Goal: Navigation & Orientation: Find specific page/section

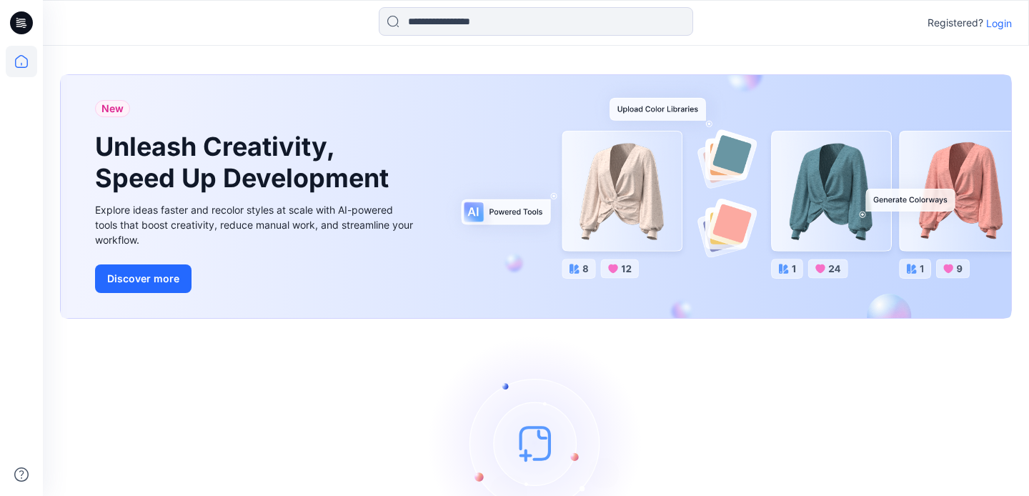
click at [531, 442] on img at bounding box center [536, 443] width 214 height 214
click at [533, 459] on img at bounding box center [536, 443] width 214 height 214
click at [523, 452] on img at bounding box center [536, 443] width 214 height 214
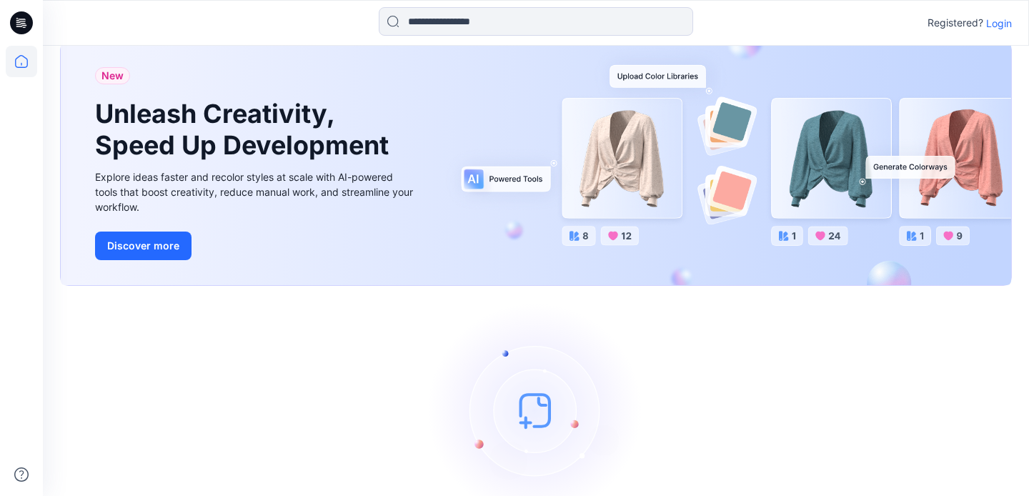
scroll to position [114, 0]
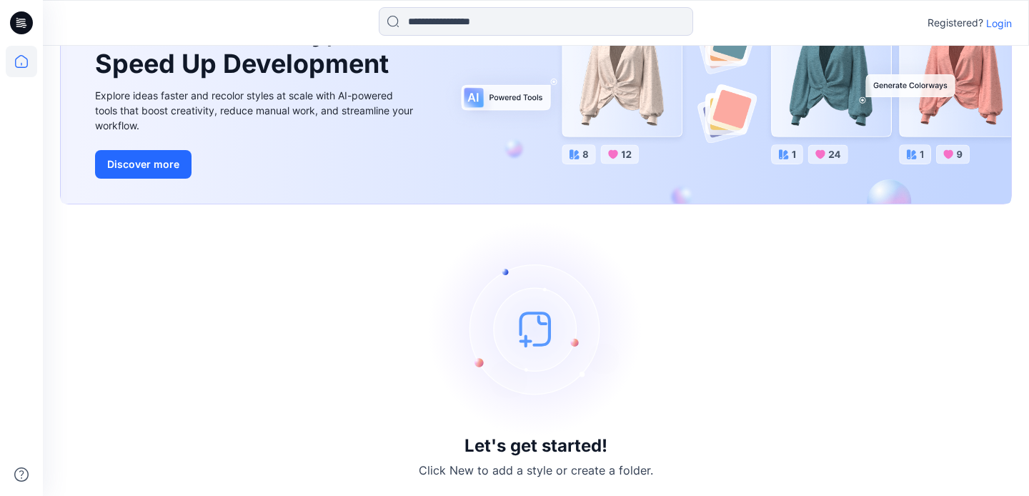
click at [520, 454] on h3 "Let's get started!" at bounding box center [536, 446] width 143 height 20
click at [525, 473] on p "Click New to add a style or create a folder." at bounding box center [536, 470] width 234 height 17
click at [530, 336] on img at bounding box center [536, 329] width 214 height 214
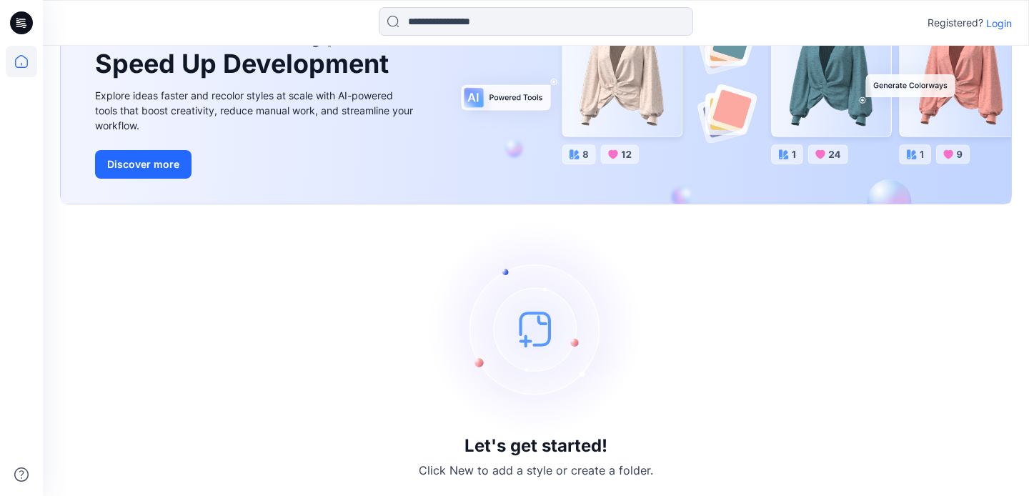
scroll to position [0, 0]
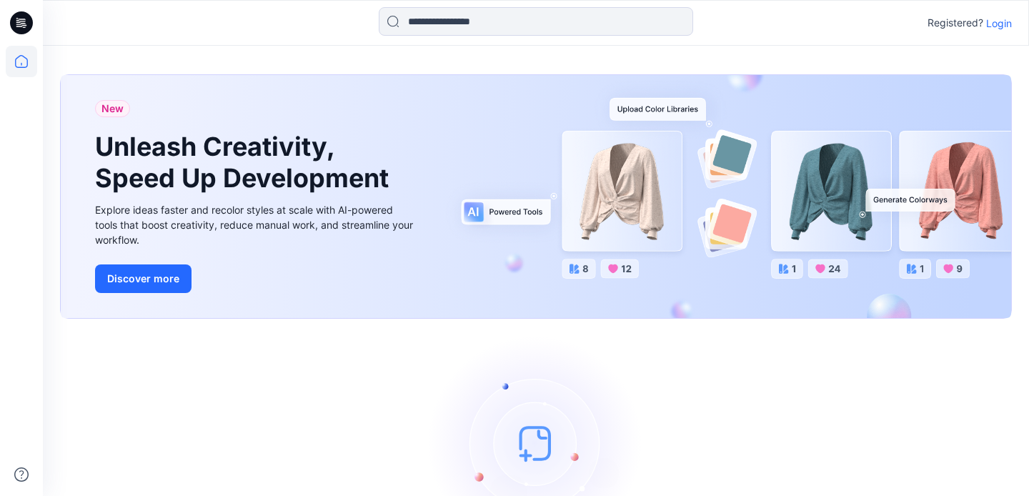
click at [1007, 21] on p "Login" at bounding box center [999, 23] width 26 height 15
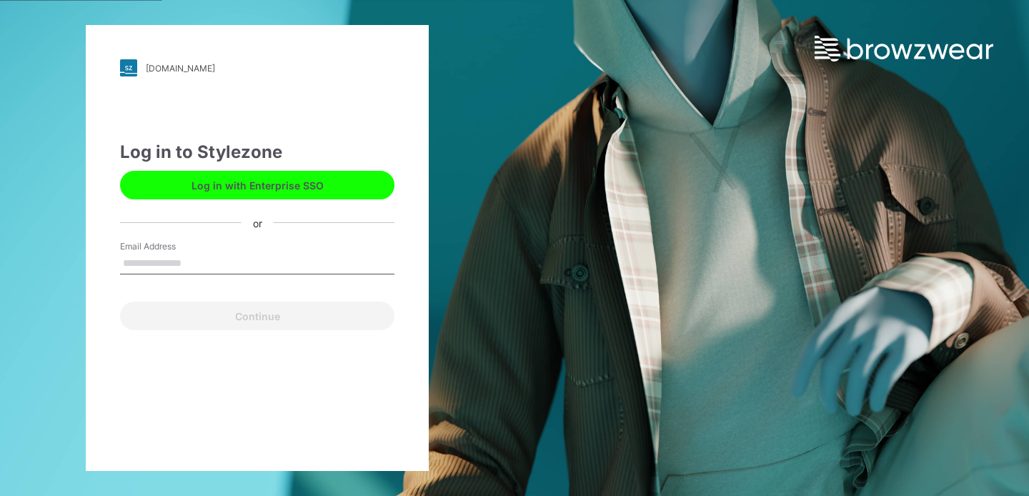
click at [215, 261] on input "Email Address" at bounding box center [257, 263] width 274 height 21
click at [199, 263] on input "Email Address" at bounding box center [257, 263] width 274 height 21
type input "**********"
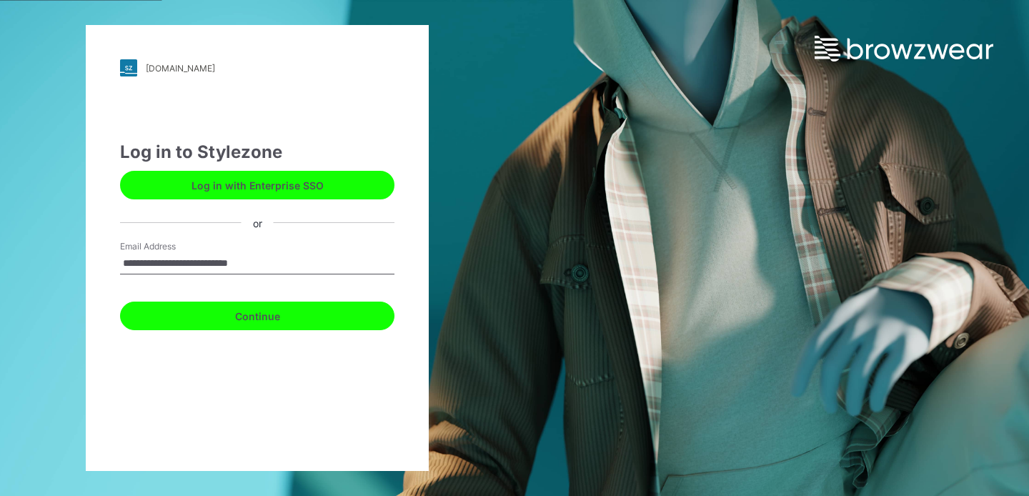
click at [203, 317] on button "Continue" at bounding box center [257, 316] width 274 height 29
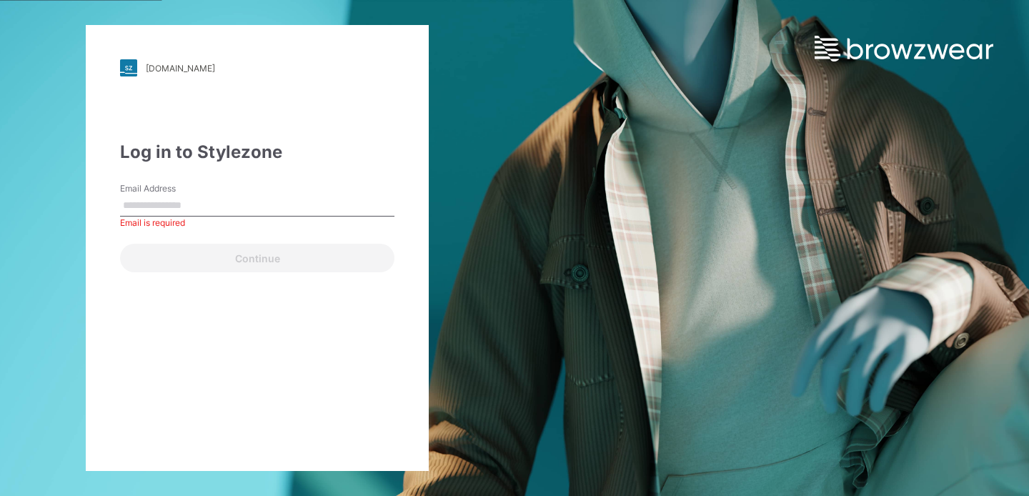
type input "**********"
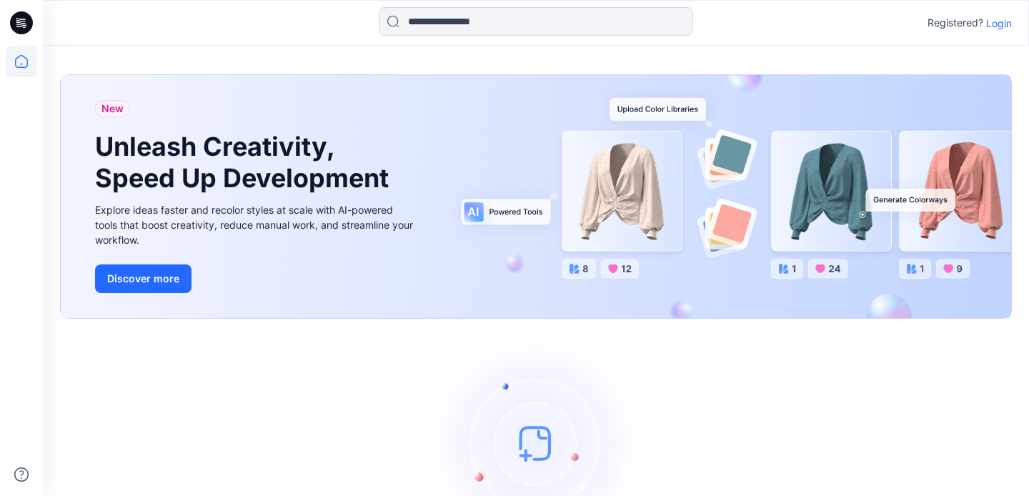
click at [1000, 26] on p "Login" at bounding box center [999, 23] width 26 height 15
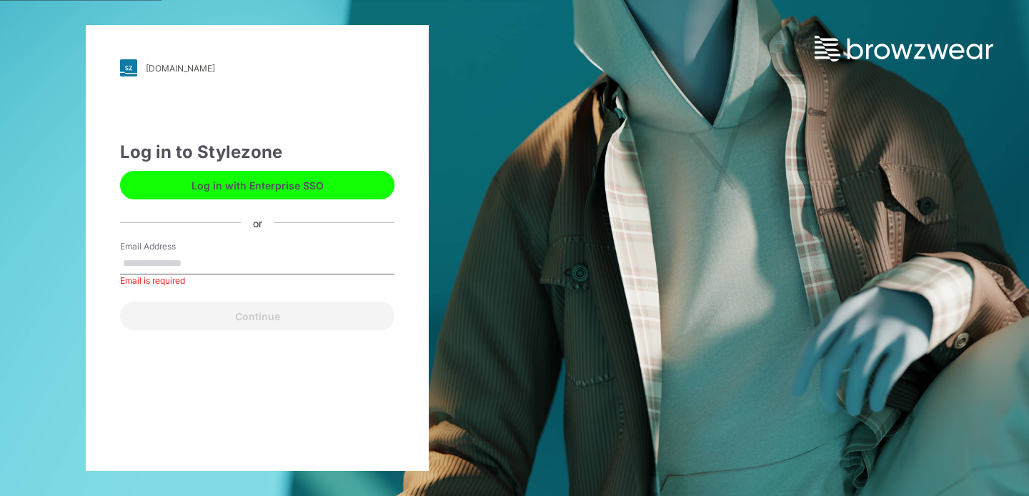
click at [257, 252] on div "Email Address Email is required" at bounding box center [257, 261] width 274 height 43
click at [251, 264] on input "Email Address" at bounding box center [257, 263] width 274 height 21
type input "**********"
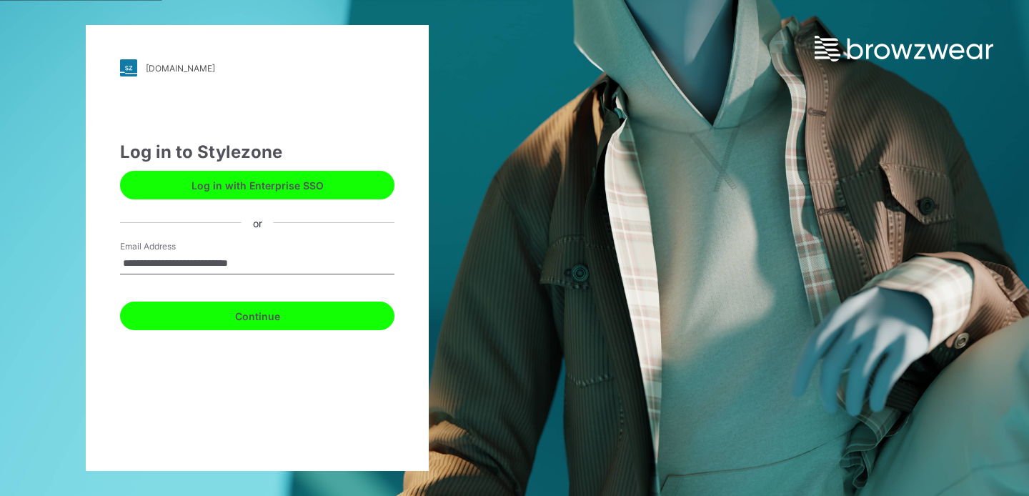
click at [238, 317] on button "Continue" at bounding box center [257, 316] width 274 height 29
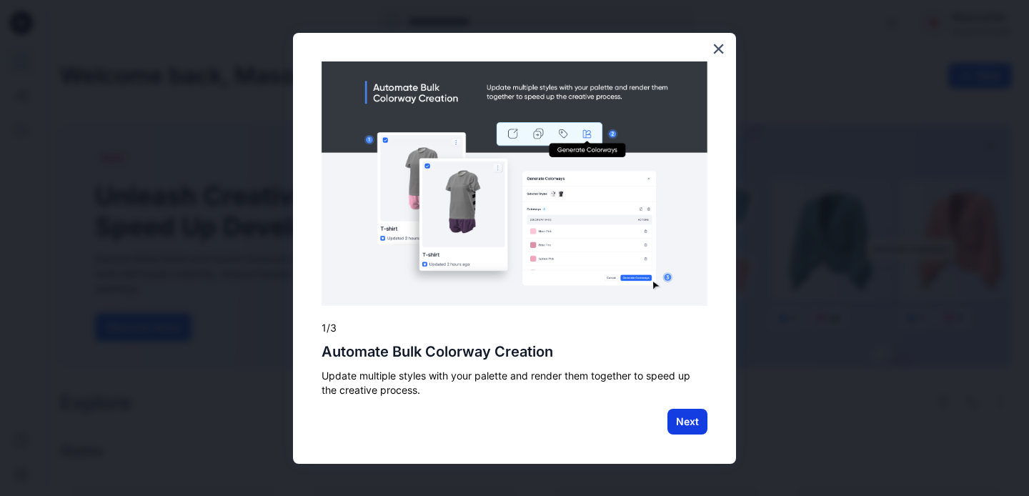
click at [698, 419] on button "Next" at bounding box center [688, 422] width 40 height 26
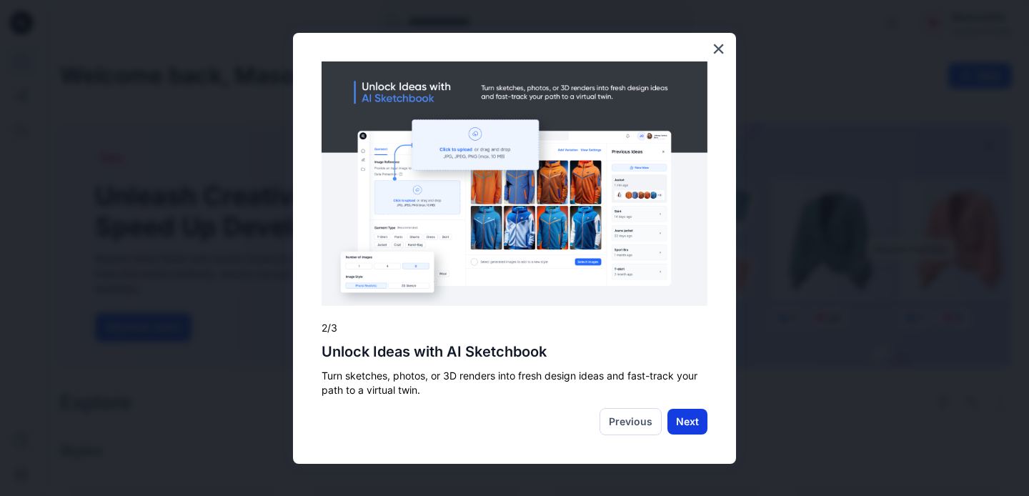
click at [698, 417] on button "Next" at bounding box center [688, 422] width 40 height 26
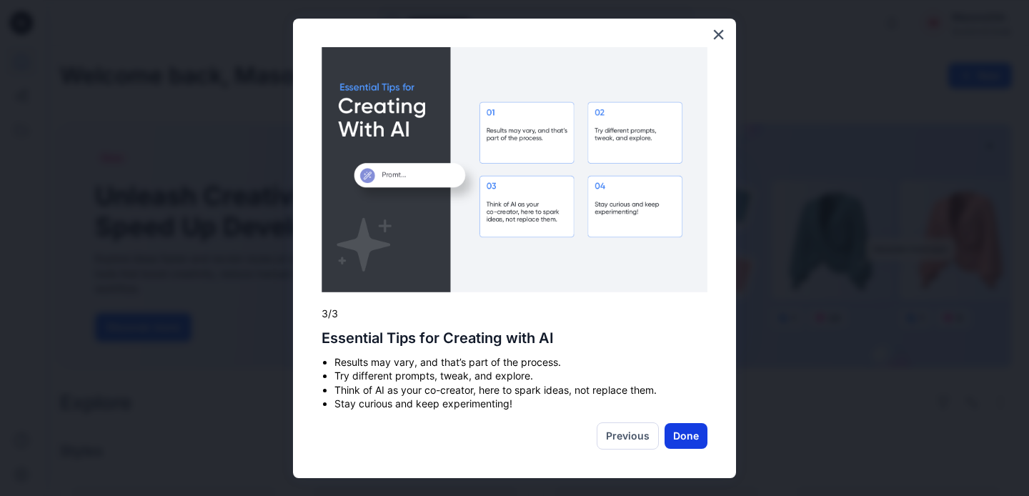
click at [683, 432] on button "Done" at bounding box center [686, 436] width 43 height 26
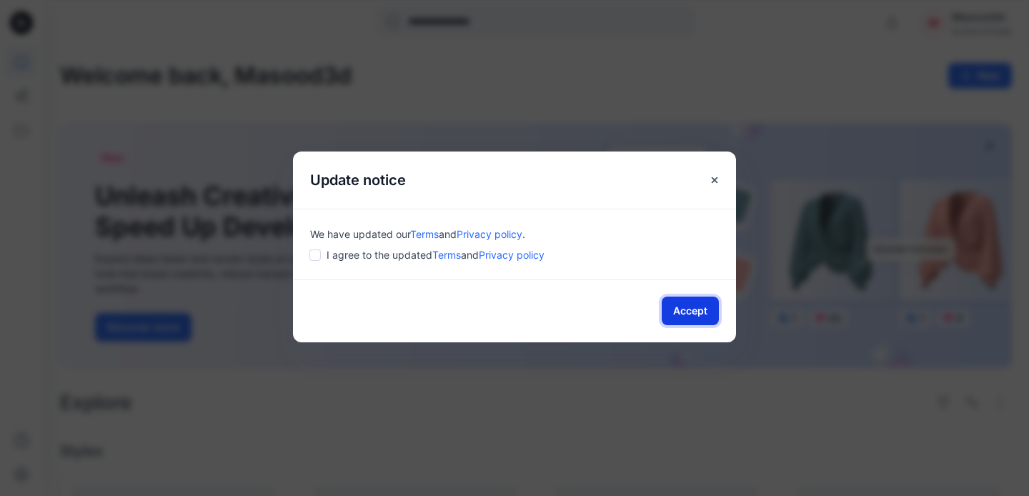
click at [693, 315] on button "Accept" at bounding box center [690, 311] width 57 height 29
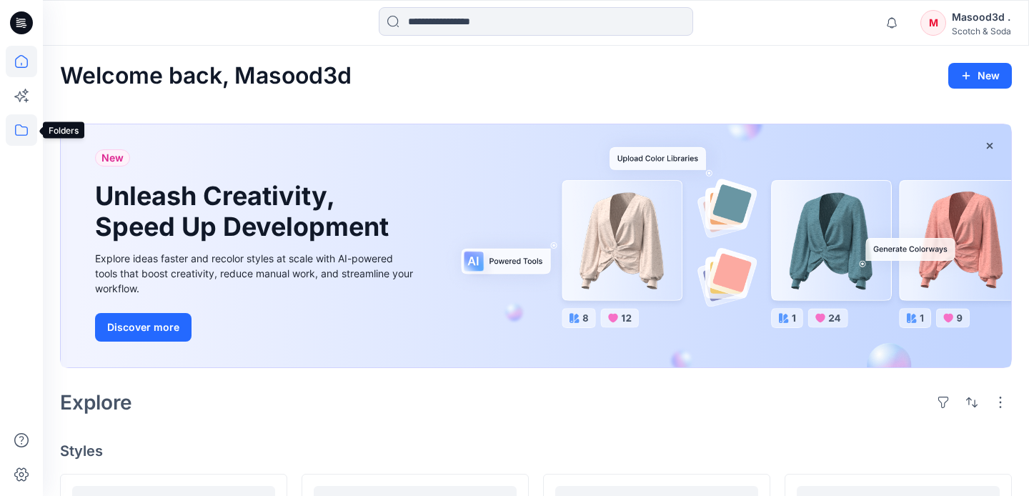
click at [21, 134] on icon at bounding box center [21, 129] width 31 height 31
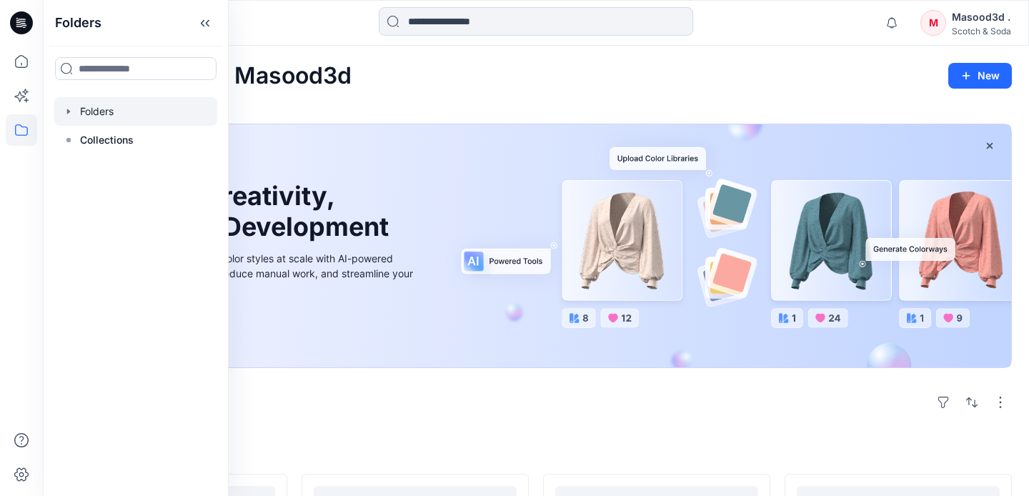
click at [65, 112] on icon "button" at bounding box center [68, 111] width 11 height 11
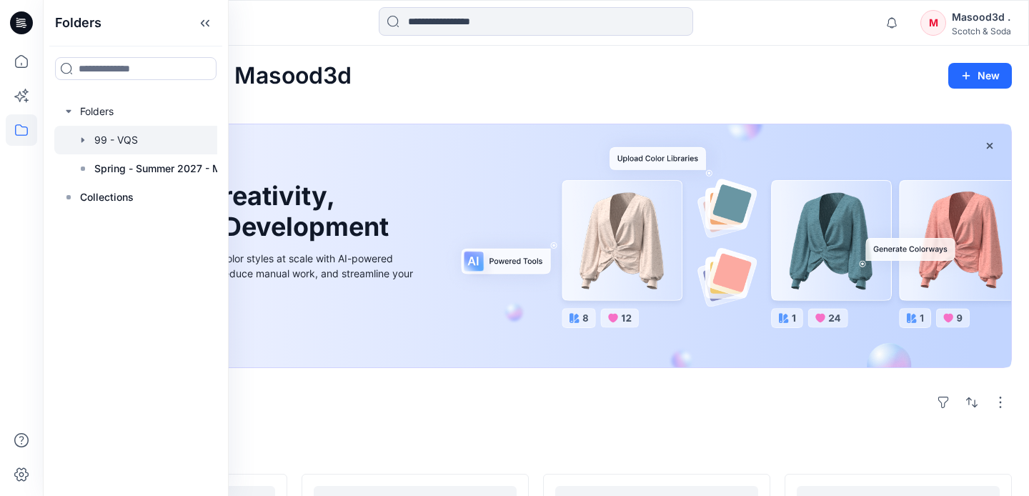
click at [82, 141] on icon "button" at bounding box center [82, 139] width 3 height 5
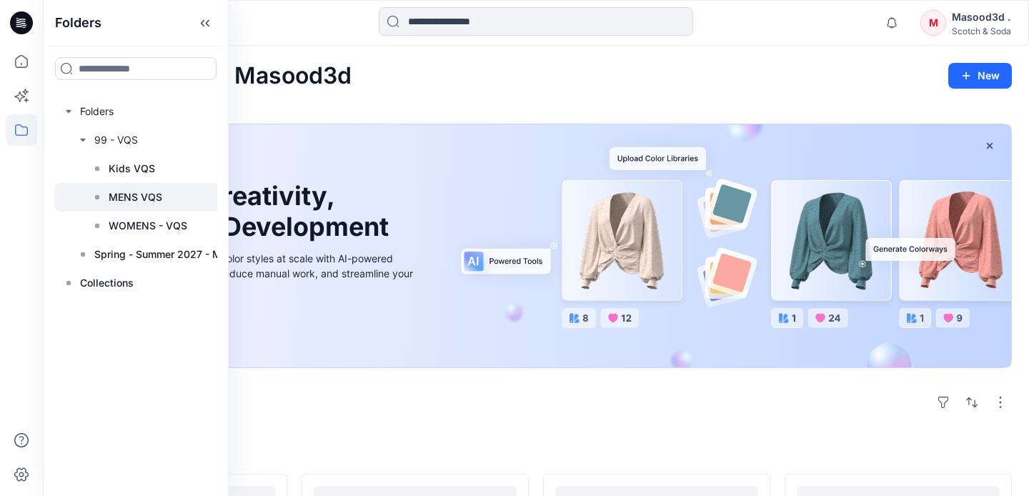
click at [108, 197] on div at bounding box center [154, 197] width 200 height 29
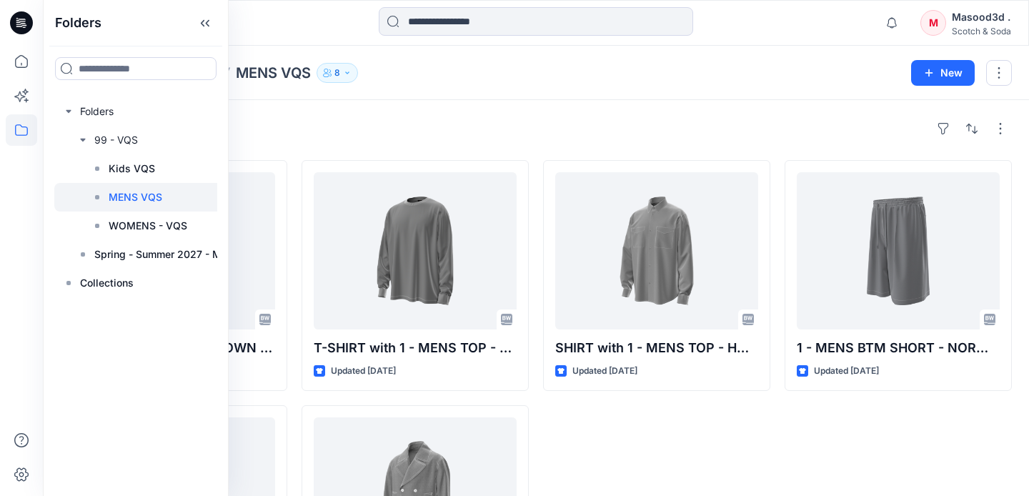
click at [393, 123] on div "Styles" at bounding box center [536, 128] width 952 height 23
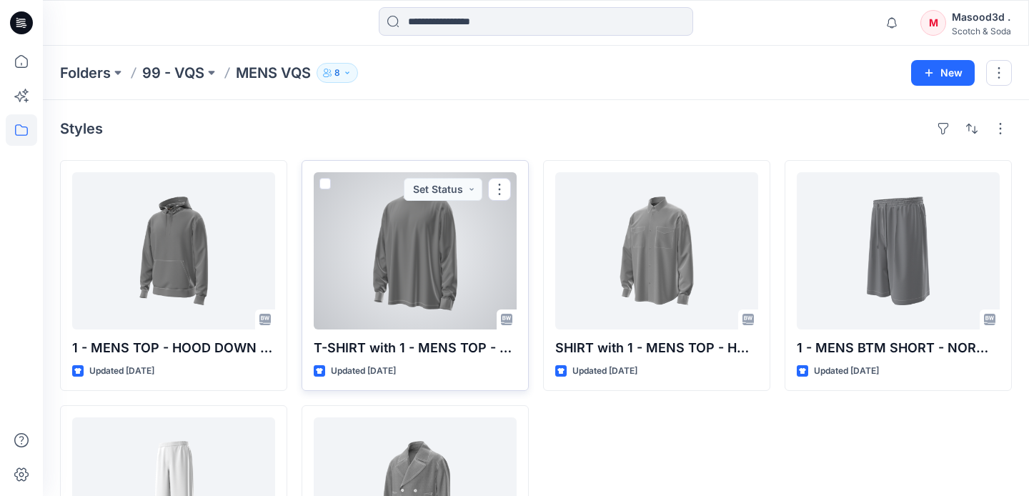
click at [423, 246] on div at bounding box center [415, 250] width 203 height 157
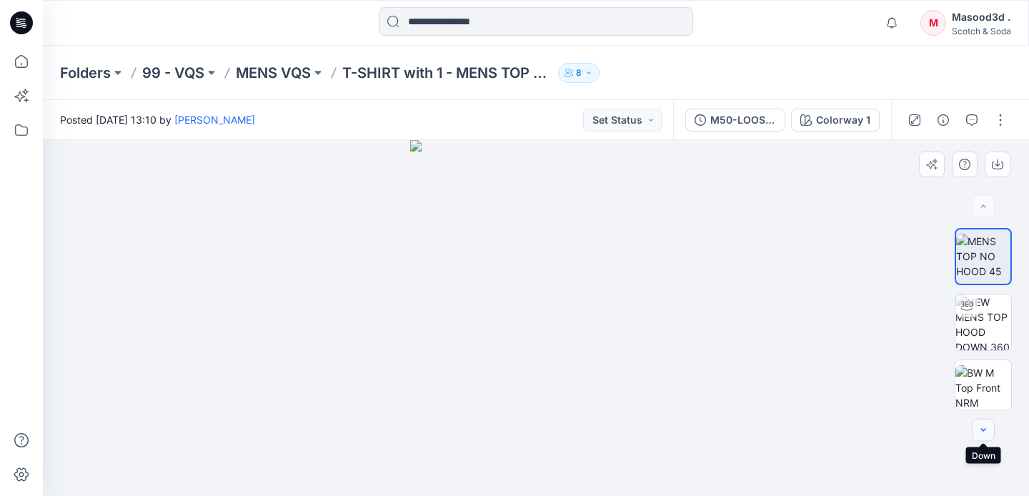
click at [983, 425] on icon "button" at bounding box center [983, 430] width 11 height 11
click at [980, 308] on img at bounding box center [984, 323] width 56 height 56
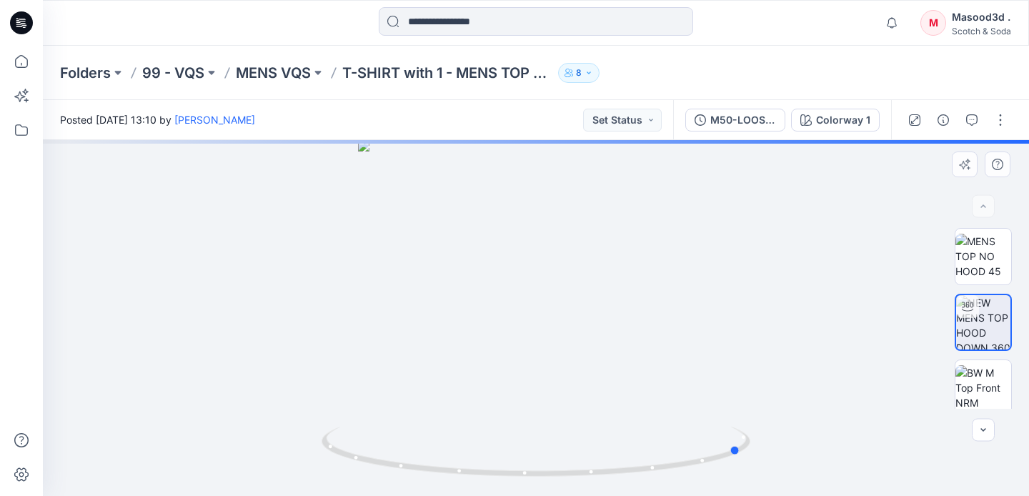
drag, startPoint x: 538, startPoint y: 478, endPoint x: 745, endPoint y: 383, distance: 227.1
click at [745, 382] on div at bounding box center [536, 318] width 986 height 356
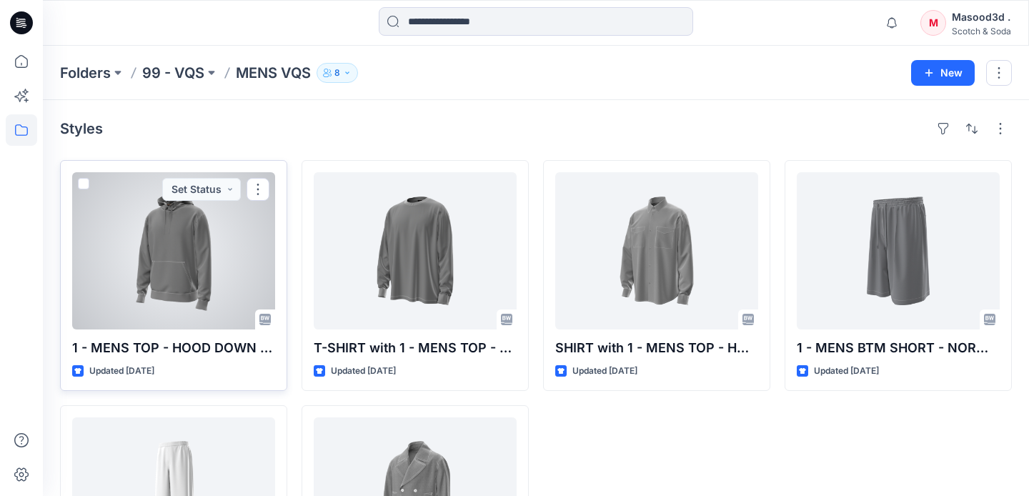
click at [172, 252] on div at bounding box center [173, 250] width 203 height 157
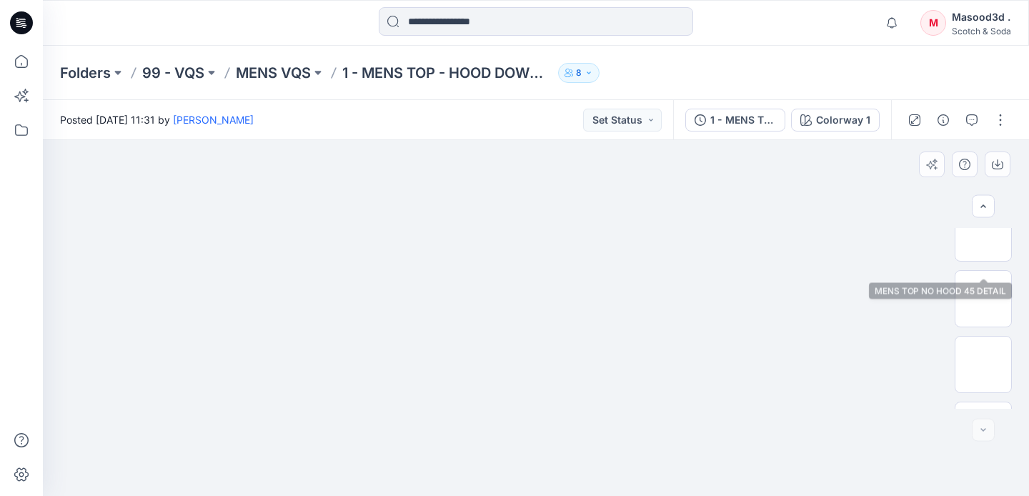
scroll to position [666, 0]
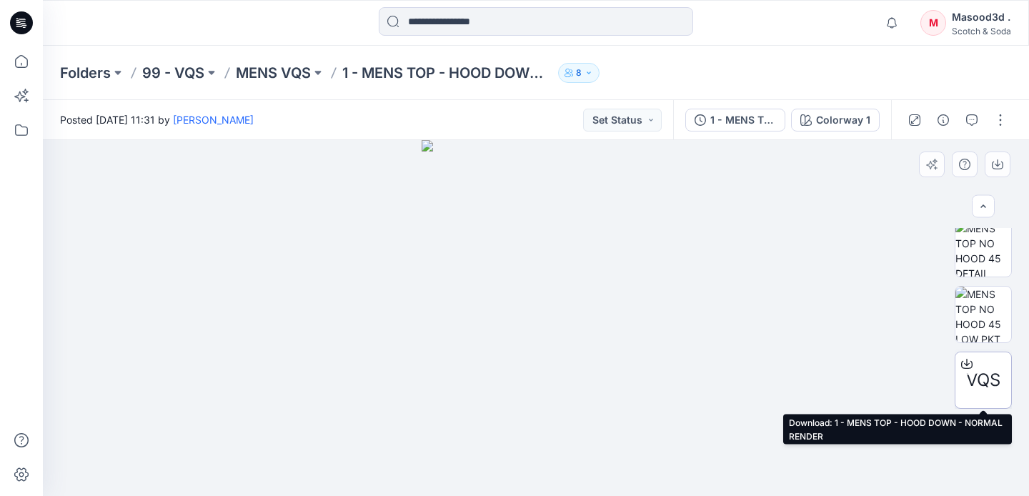
click at [967, 362] on icon at bounding box center [967, 361] width 6 height 7
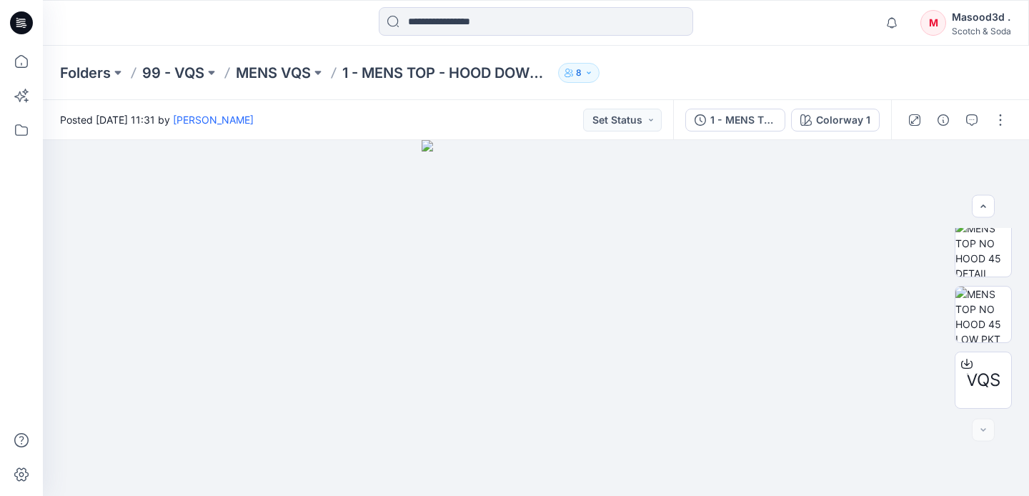
click at [21, 26] on icon at bounding box center [19, 26] width 6 height 1
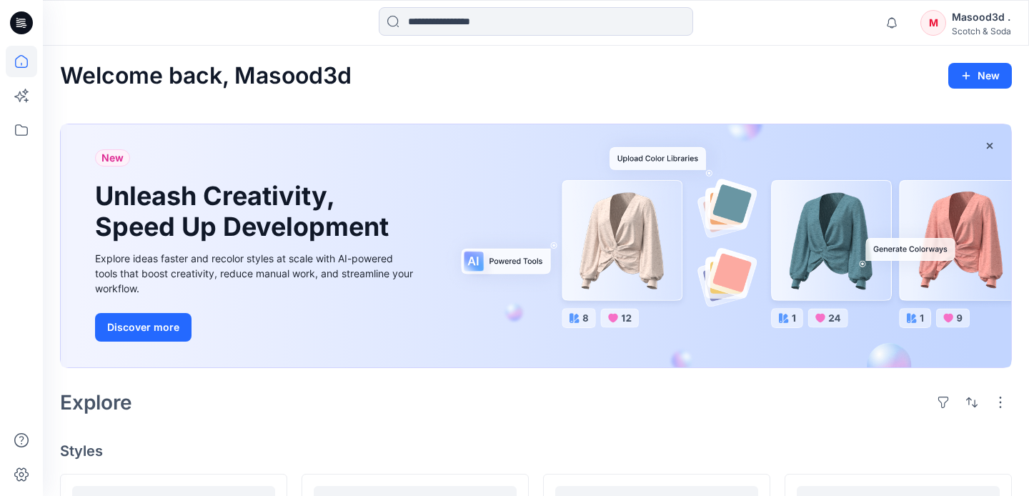
click at [24, 20] on icon at bounding box center [21, 22] width 23 height 23
click at [20, 64] on icon at bounding box center [21, 61] width 31 height 31
click at [20, 100] on icon at bounding box center [19, 96] width 11 height 11
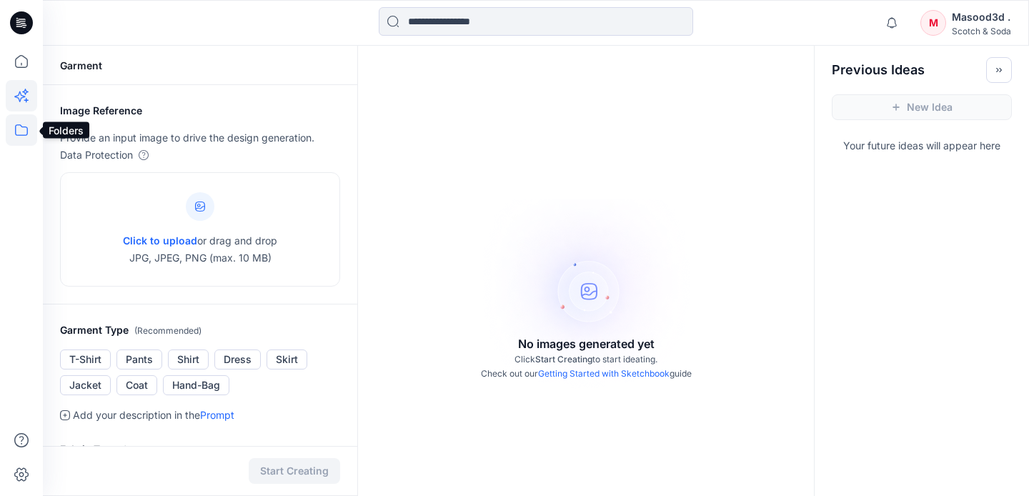
click at [21, 130] on icon at bounding box center [21, 129] width 31 height 31
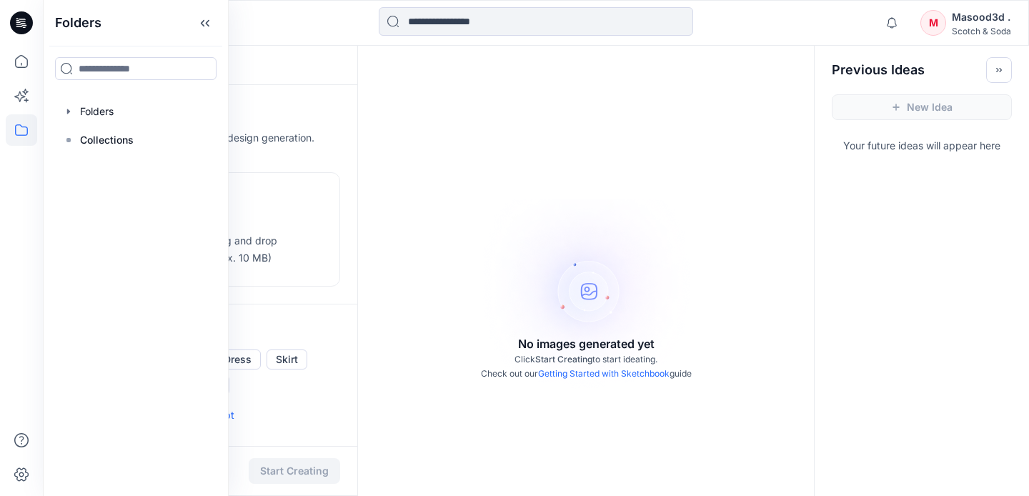
click at [24, 30] on icon at bounding box center [21, 22] width 23 height 23
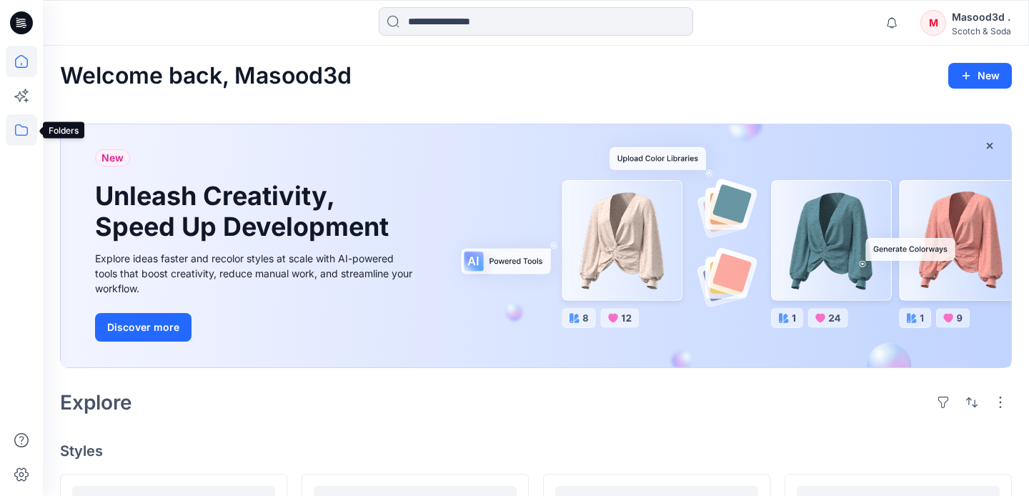
click at [20, 134] on icon at bounding box center [21, 129] width 31 height 31
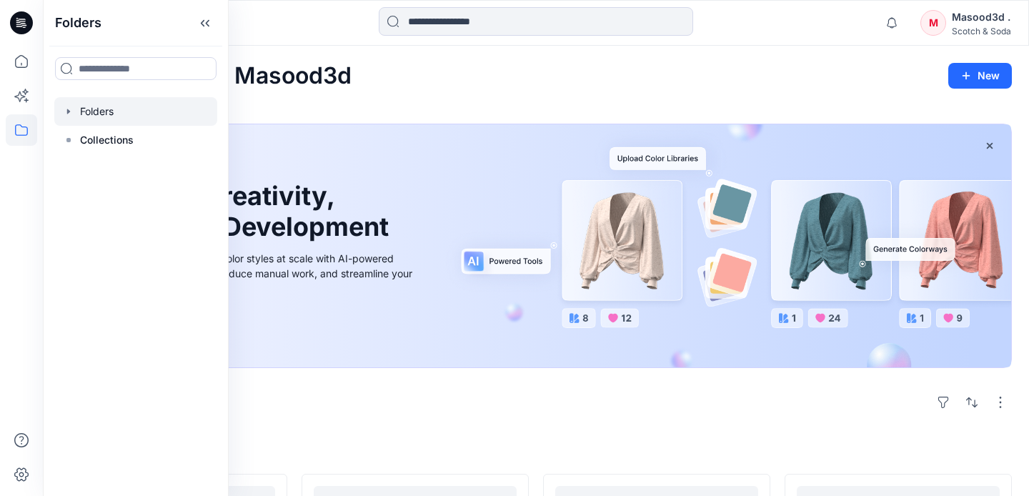
click at [71, 114] on icon "button" at bounding box center [68, 111] width 11 height 11
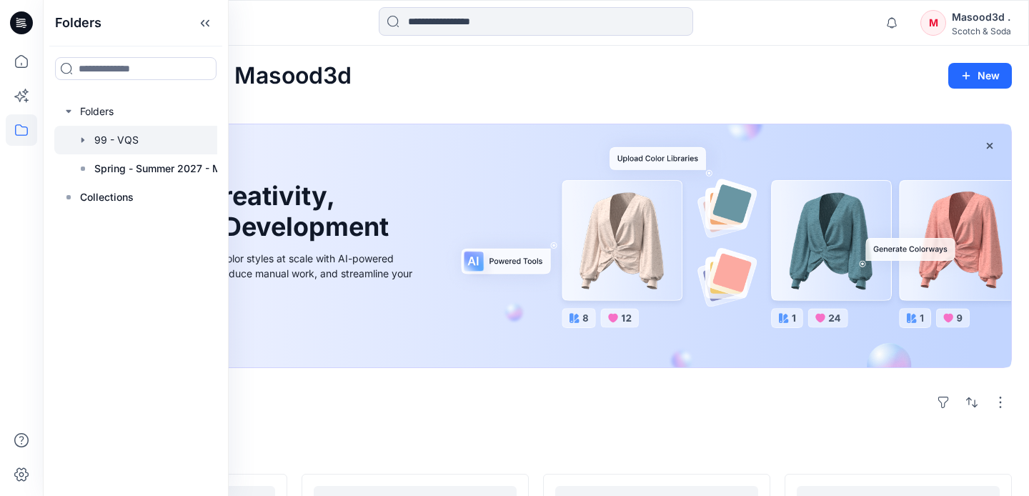
click at [85, 136] on icon "button" at bounding box center [82, 139] width 11 height 11
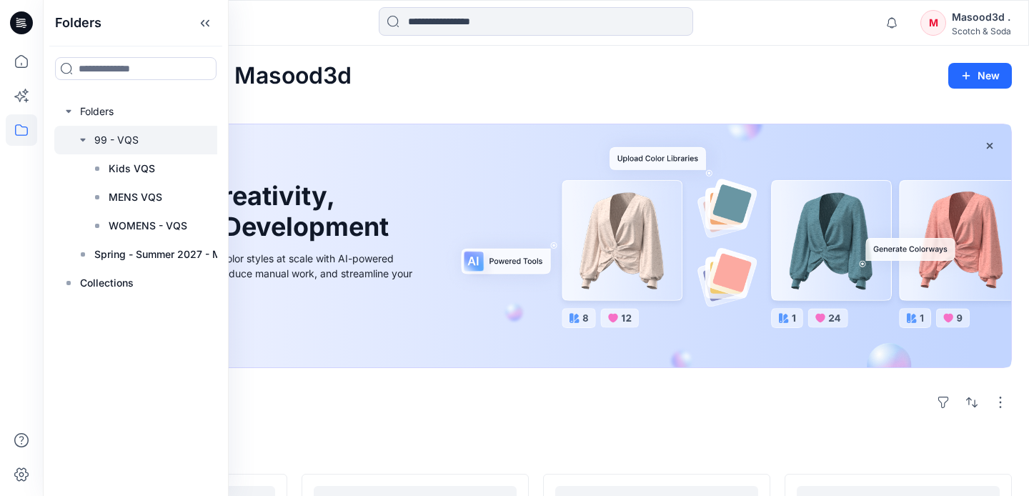
click at [85, 136] on icon "button" at bounding box center [82, 139] width 11 height 11
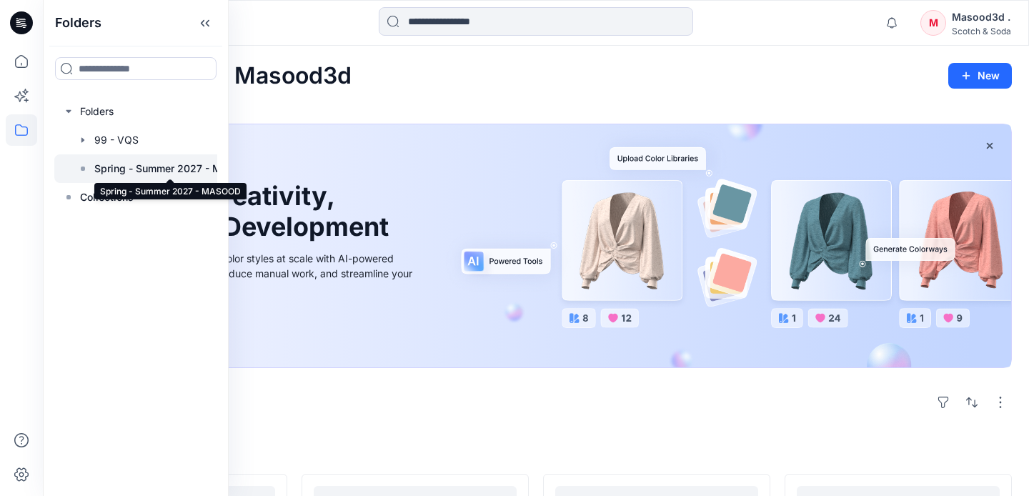
click at [114, 169] on p "Spring - Summer 2027 - MASOOD" at bounding box center [170, 168] width 152 height 17
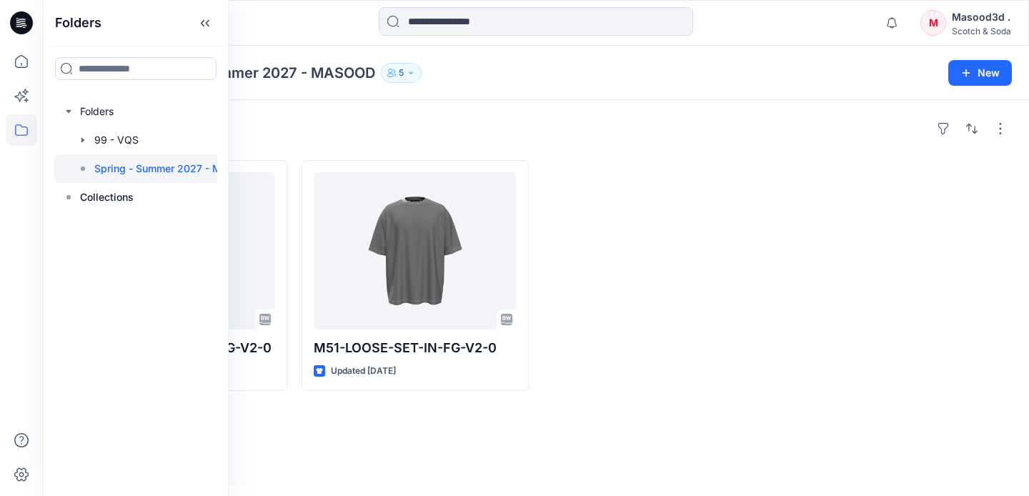
click at [701, 285] on div at bounding box center [656, 275] width 227 height 231
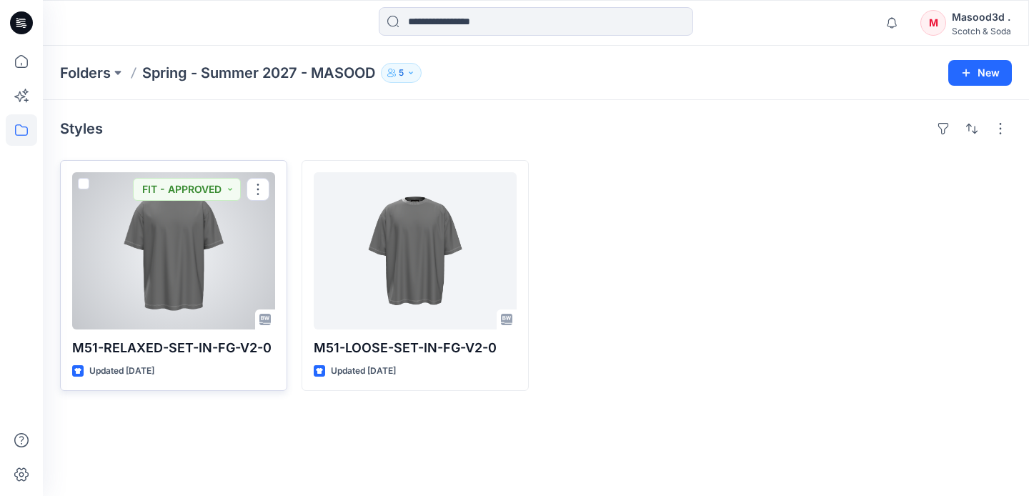
click at [177, 254] on div at bounding box center [173, 250] width 203 height 157
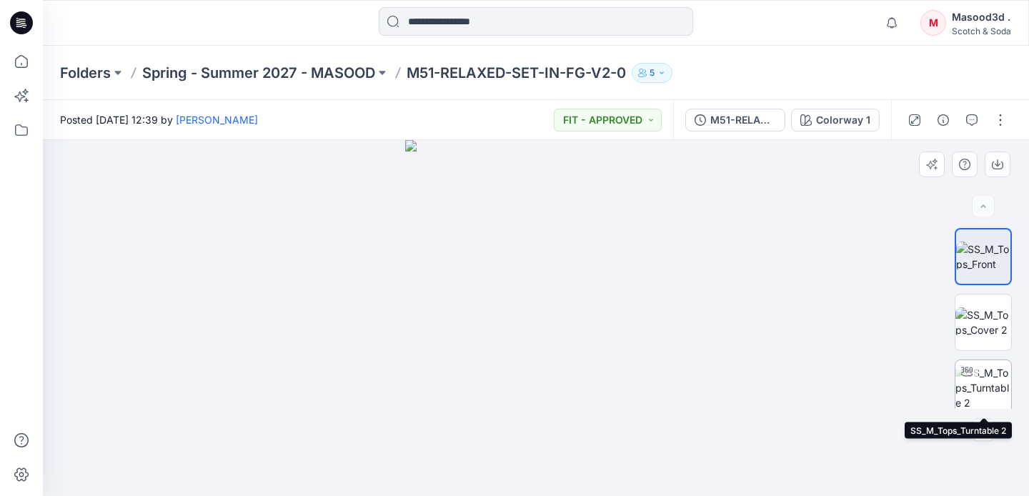
click at [979, 375] on img at bounding box center [984, 387] width 56 height 45
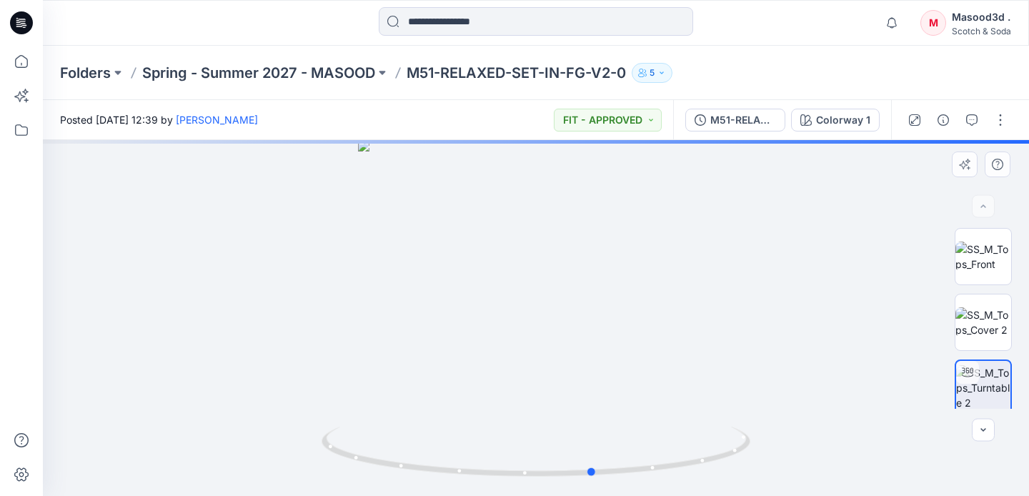
drag, startPoint x: 536, startPoint y: 475, endPoint x: 167, endPoint y: 349, distance: 390.6
click at [166, 348] on div at bounding box center [536, 318] width 986 height 356
